Goal: Task Accomplishment & Management: Use online tool/utility

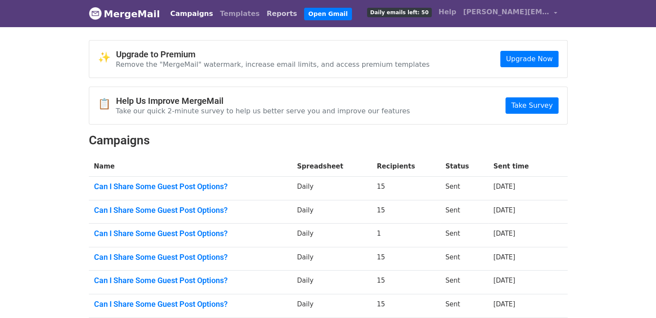
click at [265, 12] on link "Reports" at bounding box center [282, 13] width 38 height 17
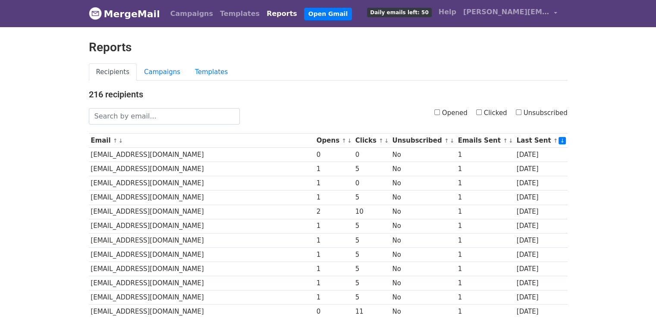
click at [440, 110] on input "Opened" at bounding box center [437, 113] width 6 height 6
checkbox input "true"
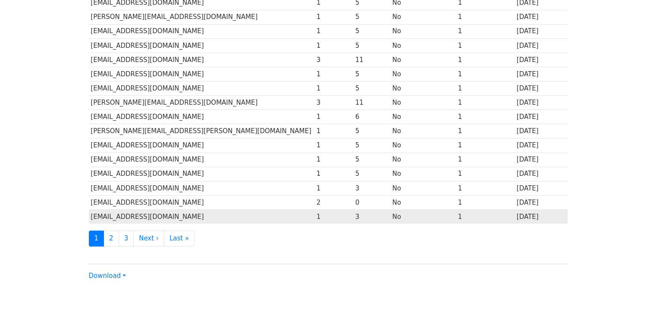
scroll to position [381, 0]
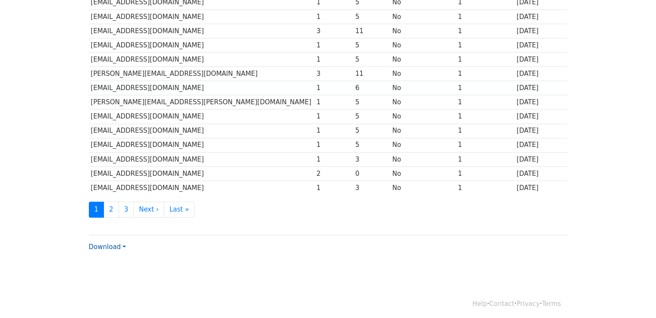
click at [119, 243] on link "Download" at bounding box center [107, 247] width 37 height 8
click at [127, 275] on link "Excel" at bounding box center [123, 277] width 68 height 14
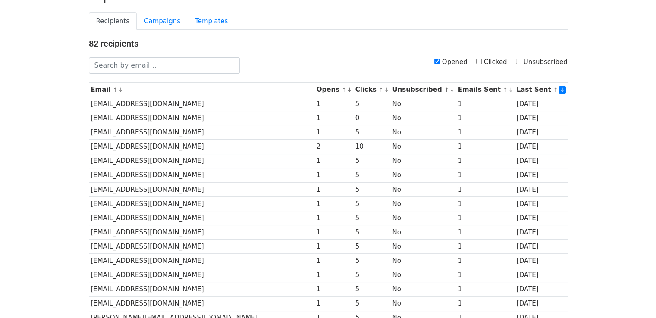
scroll to position [0, 0]
